Goal: Find specific page/section: Find specific page/section

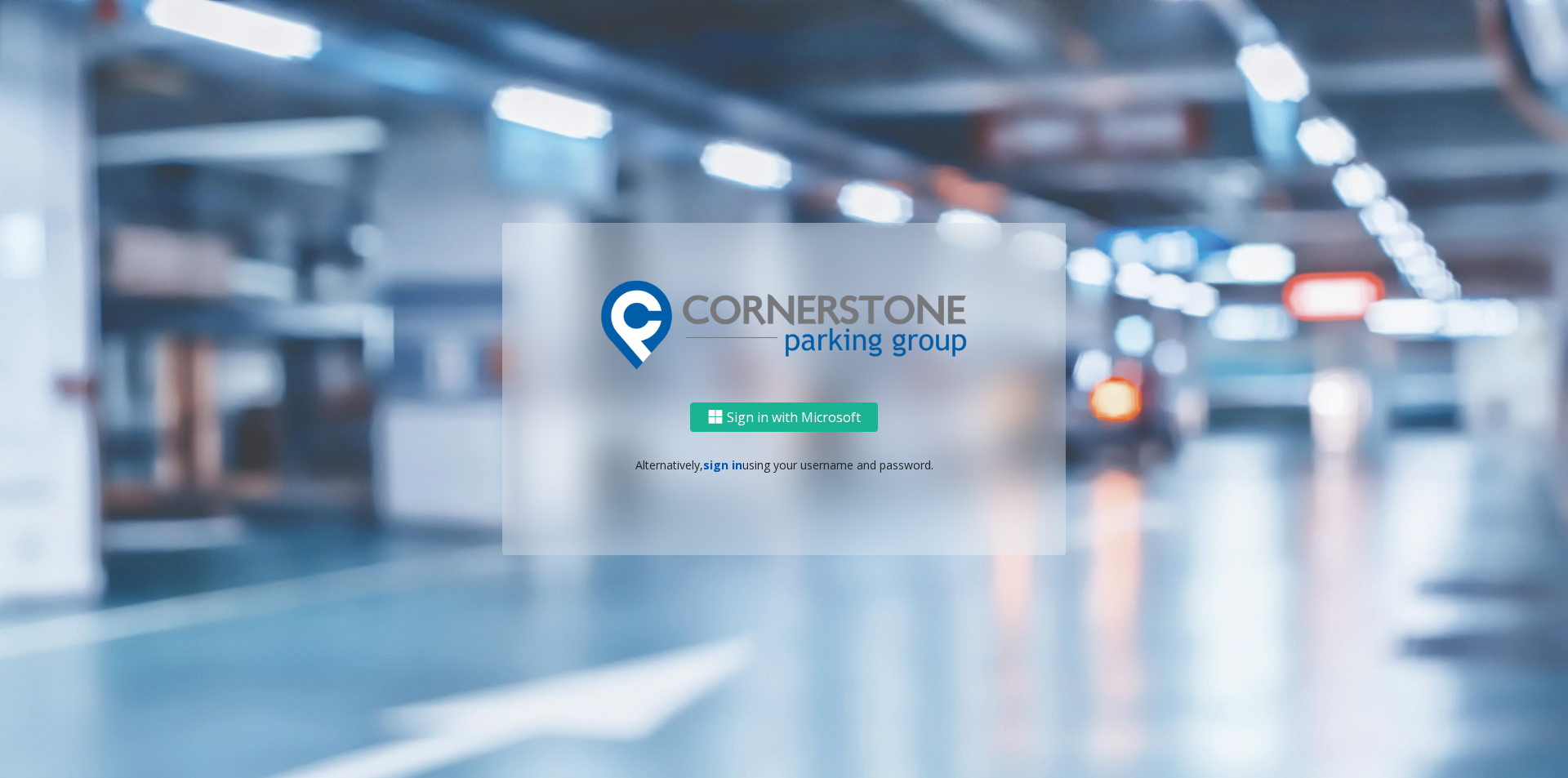
click at [714, 464] on link "sign in" at bounding box center [722, 465] width 39 height 16
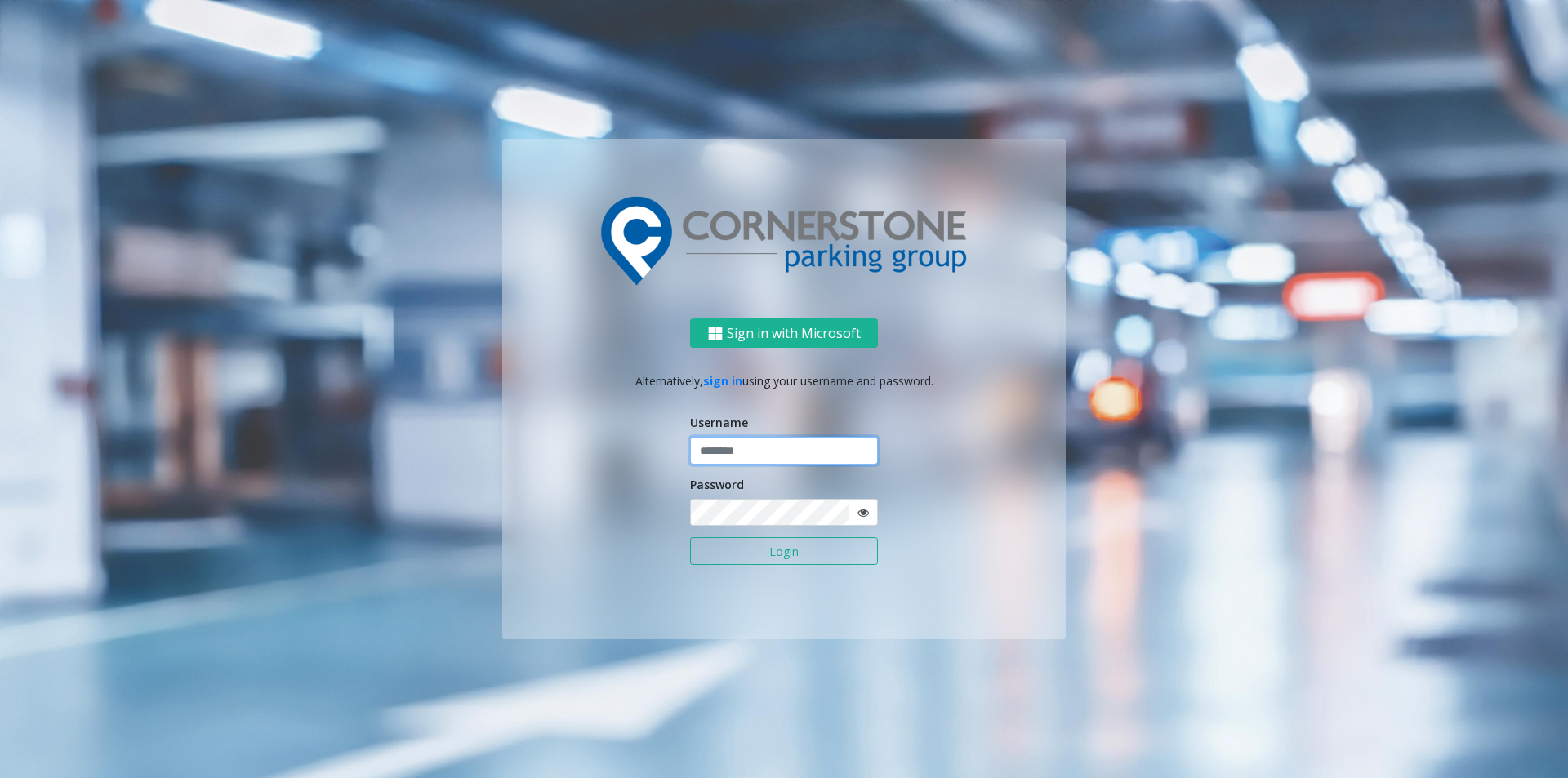
click at [719, 457] on input "text" at bounding box center [784, 451] width 188 height 28
type input "********"
click at [945, 561] on div "Sign in with Microsoft Alternatively, sign in using your username and password.…" at bounding box center [784, 479] width 564 height 321
click at [870, 553] on button "Login" at bounding box center [784, 551] width 188 height 28
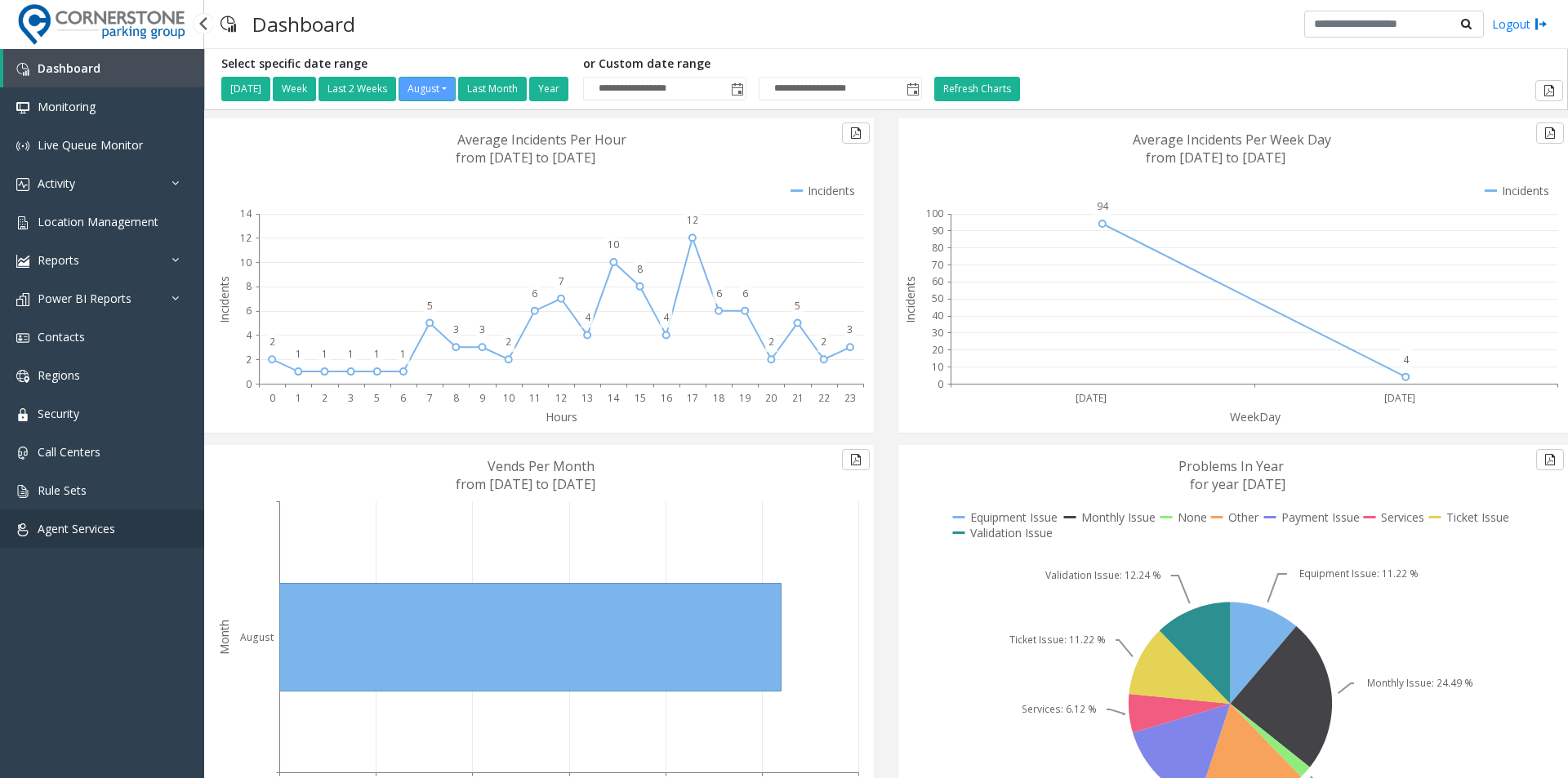
click at [111, 527] on span "Agent Services" at bounding box center [76, 529] width 78 height 16
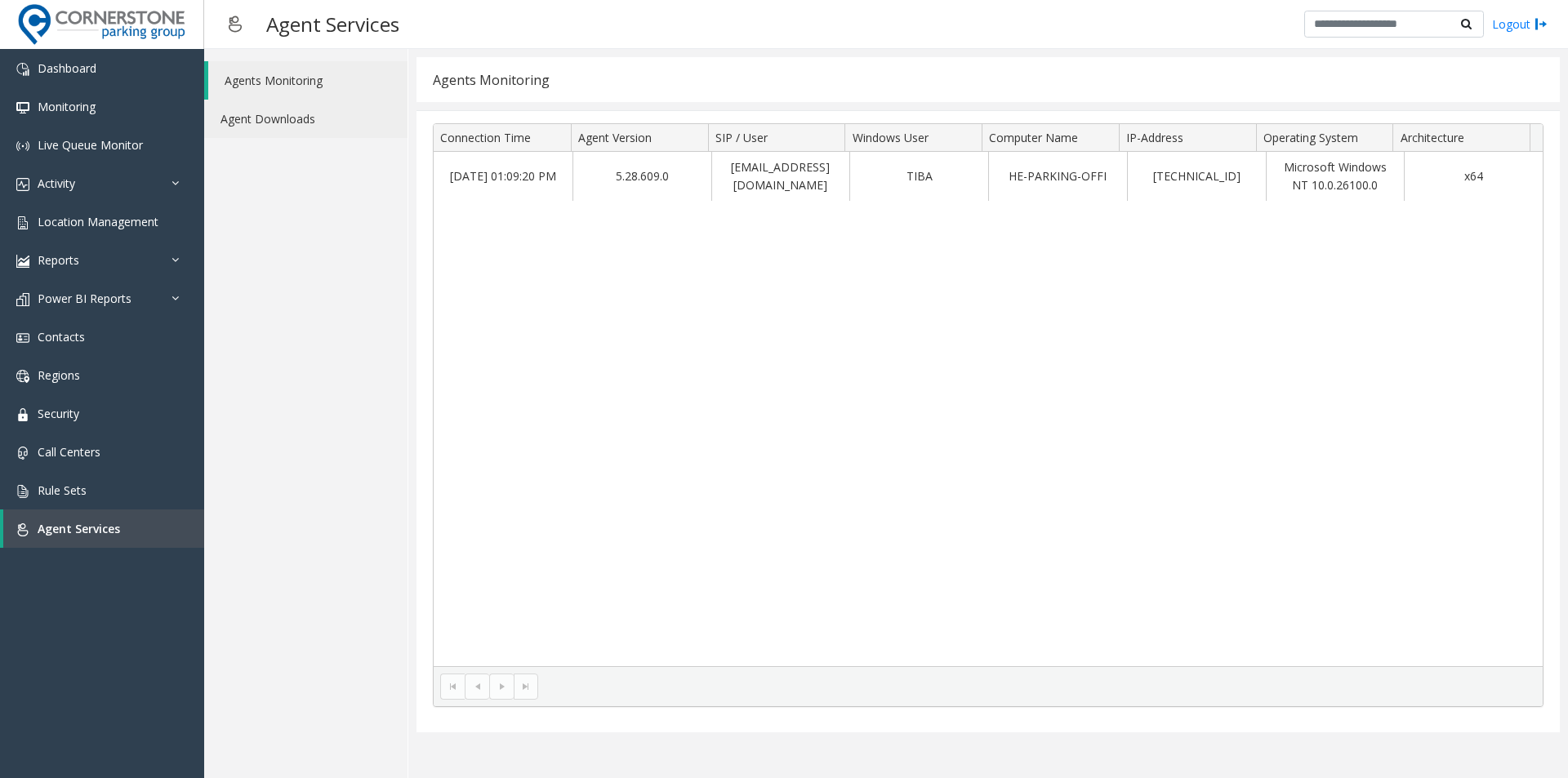
click at [269, 117] on link "Agent Downloads" at bounding box center [305, 118] width 203 height 38
